Goal: Navigation & Orientation: Find specific page/section

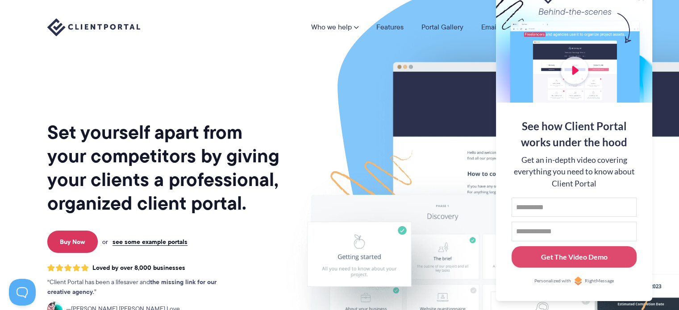
click at [666, 87] on img at bounding box center [520, 221] width 500 height 428
click at [536, 210] on input "First name" at bounding box center [573, 208] width 125 height 20
click at [545, 227] on input "Email address" at bounding box center [573, 232] width 125 height 20
click at [562, 164] on div "Get an in-depth video covering everything you need to know about Client Portal" at bounding box center [573, 171] width 125 height 35
click at [667, 8] on button at bounding box center [667, 11] width 11 height 11
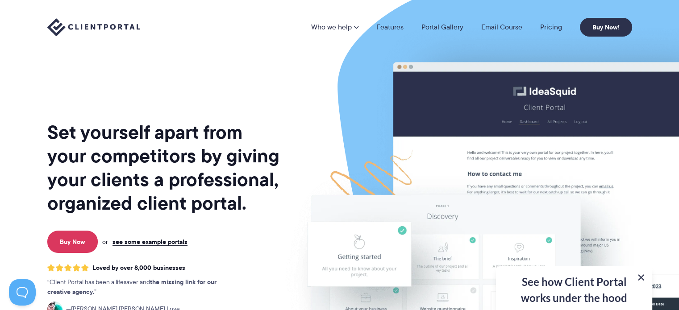
click at [643, 277] on button at bounding box center [640, 277] width 11 height 11
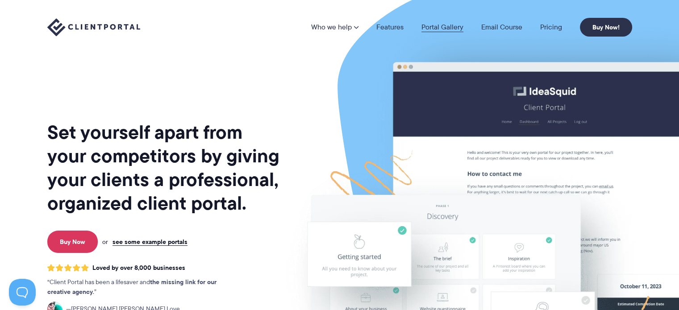
click at [437, 31] on link "Portal Gallery" at bounding box center [442, 27] width 42 height 7
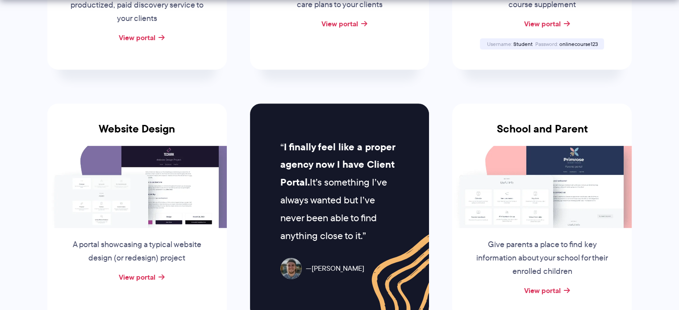
scroll to position [444, 0]
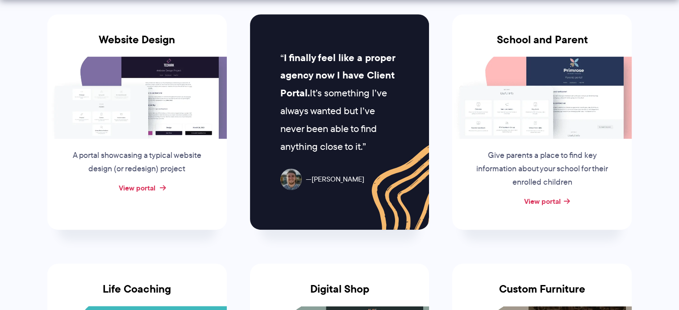
click at [137, 188] on link "View portal" at bounding box center [137, 188] width 37 height 11
